Goal: Task Accomplishment & Management: Manage account settings

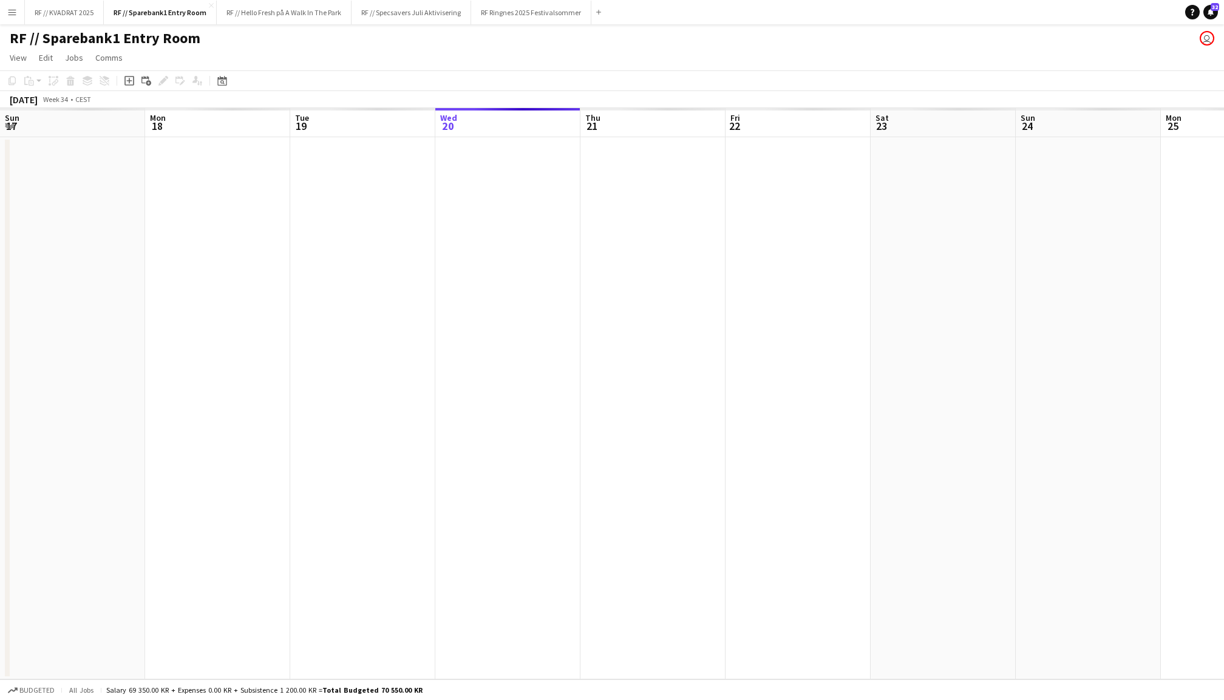
scroll to position [0, 289]
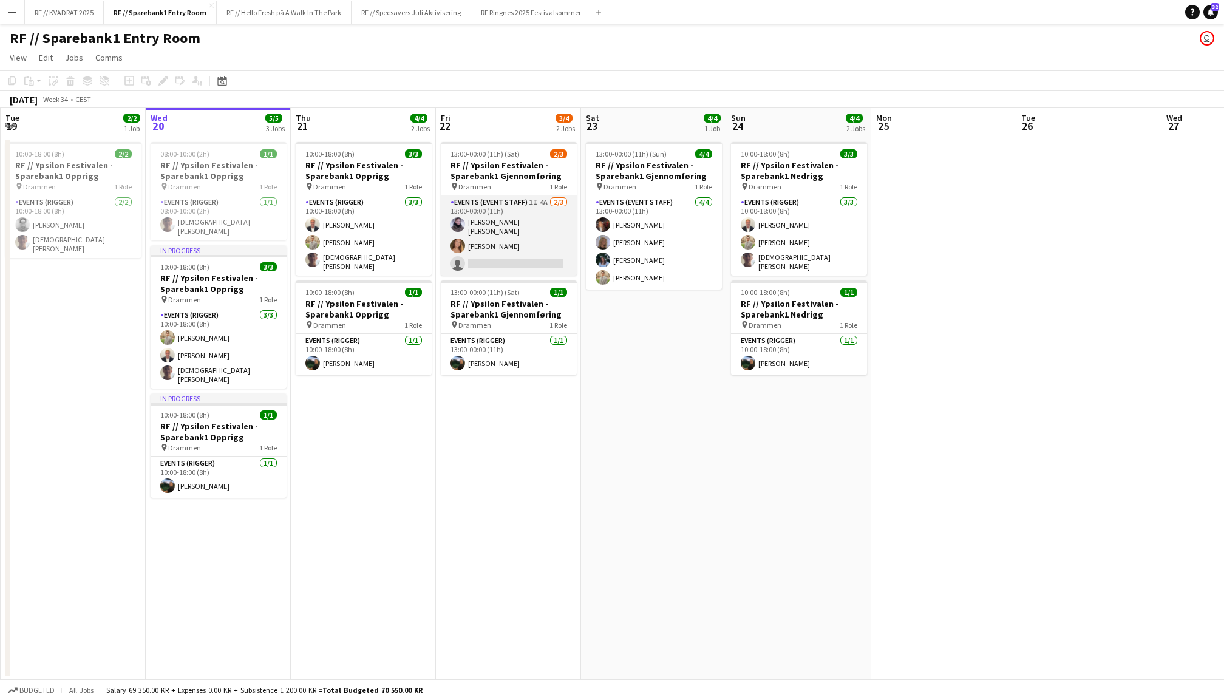
click at [499, 237] on app-card-role "Events (Event Staff) 1I 4A [DATE] 13:00-00:00 (11h) [PERSON_NAME] [PERSON_NAME]…" at bounding box center [509, 236] width 136 height 80
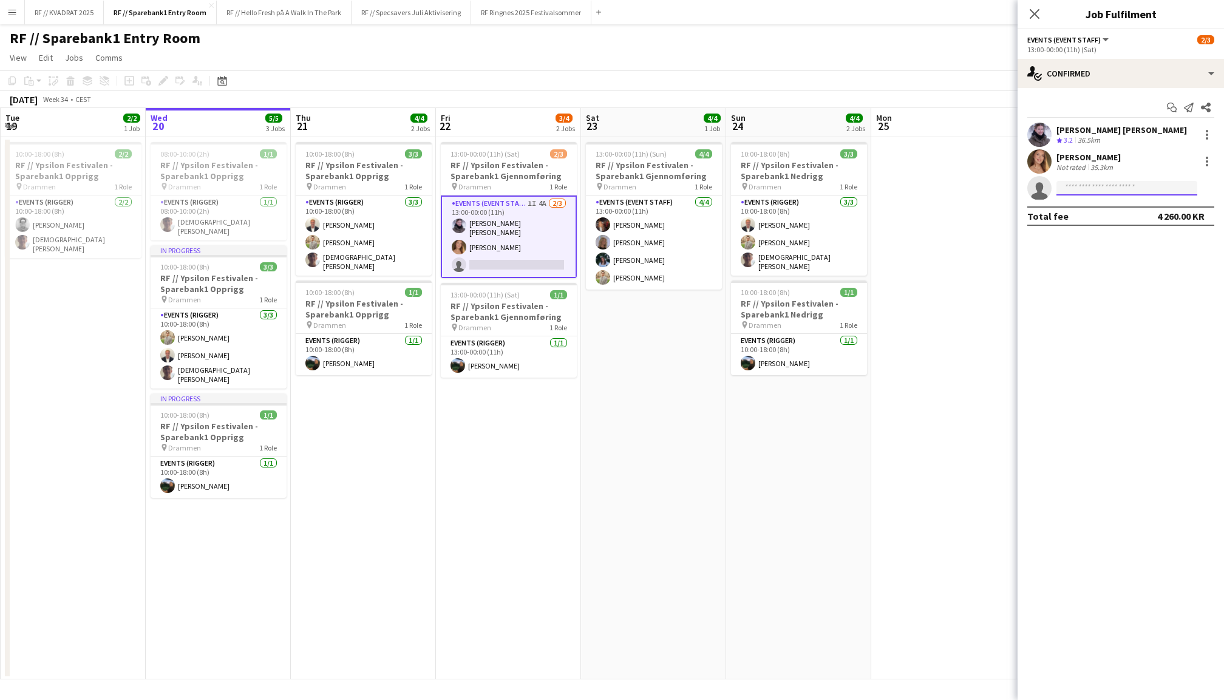
click at [1096, 185] on input at bounding box center [1127, 188] width 141 height 15
type input "********"
click at [1105, 220] on span "[PHONE_NUMBER]" at bounding box center [1126, 225] width 121 height 10
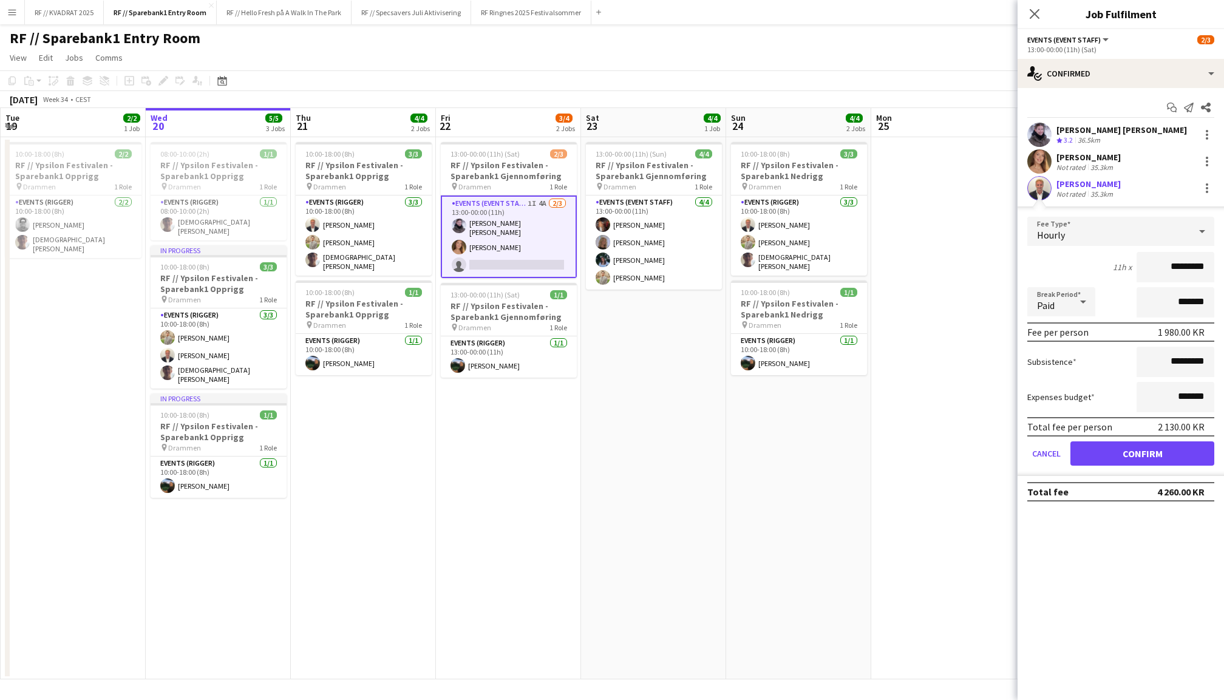
click at [1128, 457] on button "Confirm" at bounding box center [1143, 454] width 144 height 24
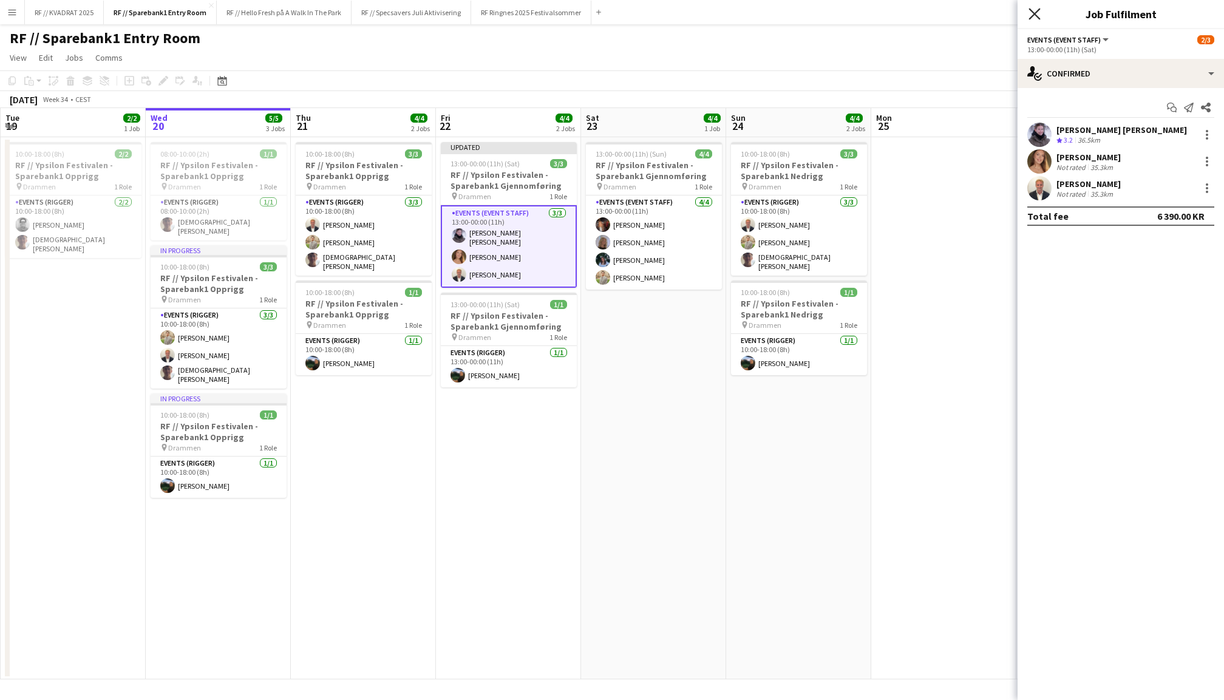
click at [1036, 11] on icon "Close pop-in" at bounding box center [1035, 14] width 12 height 12
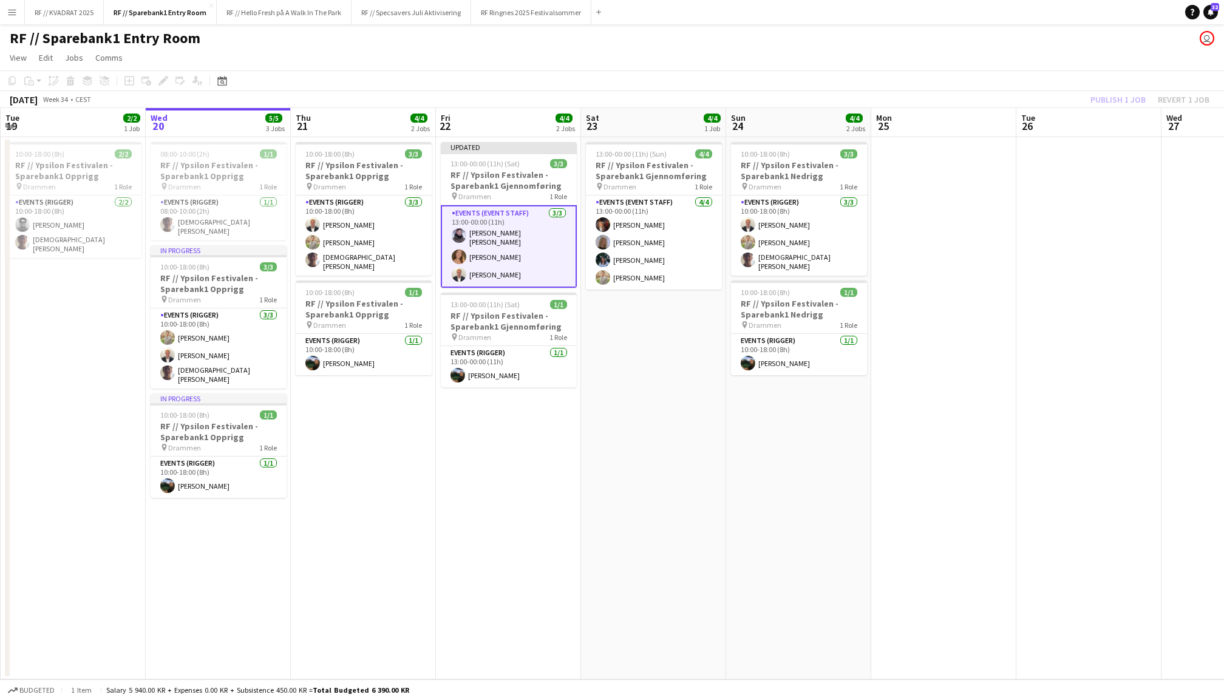
click at [1125, 95] on div "Publish 1 job Revert 1 job" at bounding box center [1150, 100] width 148 height 16
click at [1125, 95] on button "Publish 1 job" at bounding box center [1118, 100] width 65 height 16
